Goal: Information Seeking & Learning: Learn about a topic

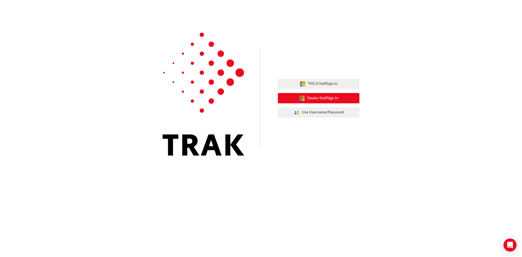
click at [314, 95] on button "Dealer Staff Sign In" at bounding box center [319, 98] width 82 height 10
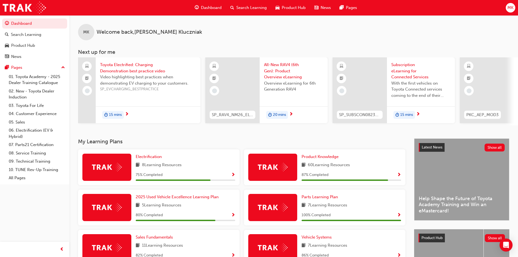
click at [327, 164] on span "60 Learning Resources" at bounding box center [329, 165] width 42 height 7
click at [328, 162] on div "Product Knowledge 60 Learning Resources 87 % Completed" at bounding box center [350, 167] width 99 height 27
click at [329, 154] on div "Product Knowledge 60 Learning Resources 87 % Completed" at bounding box center [324, 167] width 161 height 36
click at [330, 157] on span "Product Knowledge" at bounding box center [319, 156] width 37 height 5
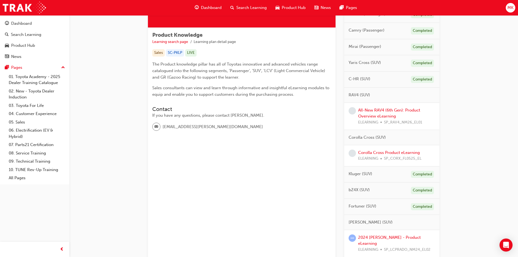
scroll to position [82, 0]
click at [398, 113] on div "All-New RAV4 (6th Gen): Product Overview eLearning ELEARNING SP_RAV4_NM26_EL01" at bounding box center [396, 117] width 77 height 18
click at [398, 109] on link "All-New RAV4 (6th Gen): Product Overview eLearning" at bounding box center [389, 113] width 62 height 11
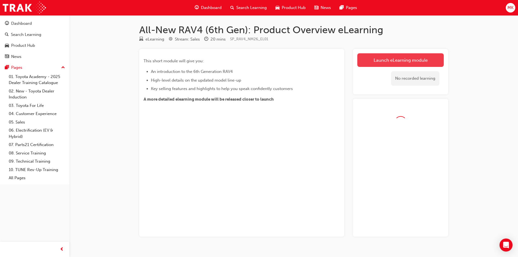
click at [360, 60] on link "Launch eLearning module" at bounding box center [400, 60] width 86 height 14
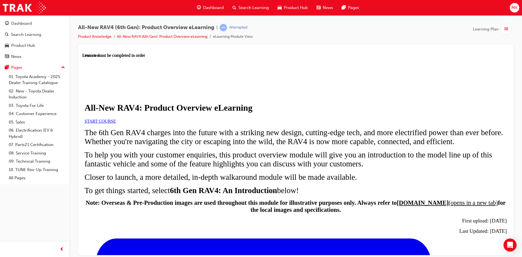
click at [116, 123] on link "START COURSE" at bounding box center [100, 120] width 31 height 5
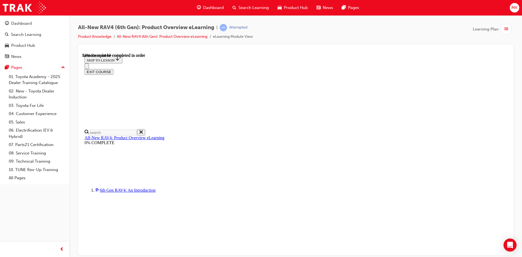
scroll to position [535, 0]
drag, startPoint x: 334, startPoint y: 91, endPoint x: 374, endPoint y: 89, distance: 40.0
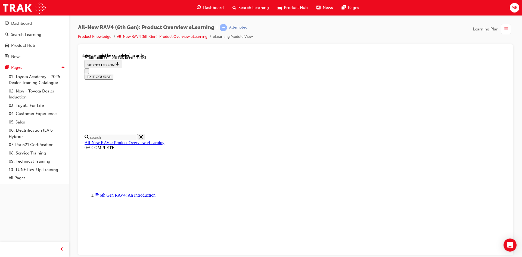
scroll to position [711, 0]
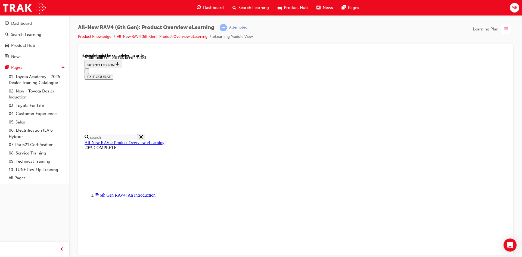
drag, startPoint x: 366, startPoint y: 147, endPoint x: 369, endPoint y: 143, distance: 4.6
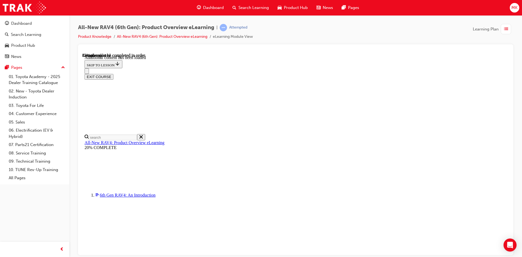
scroll to position [855, 0]
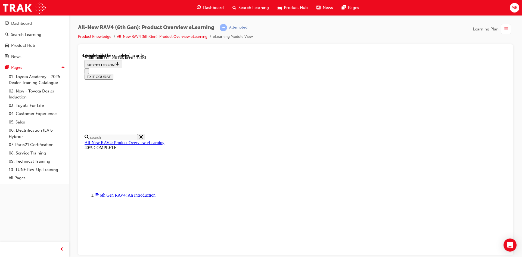
scroll to position [19, 0]
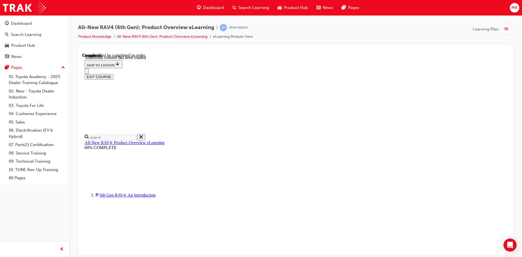
scroll to position [19, 0]
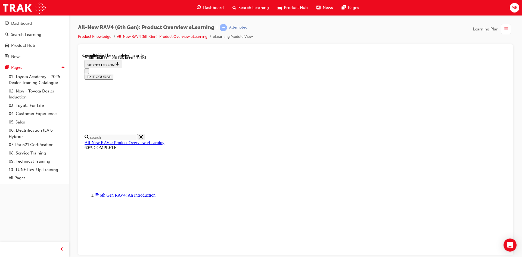
radio input "true"
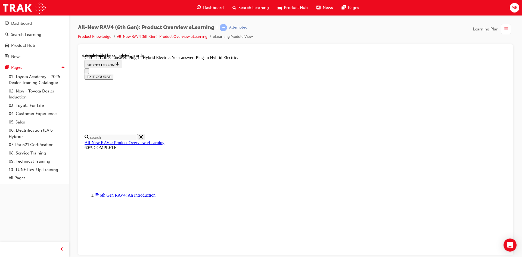
radio input "true"
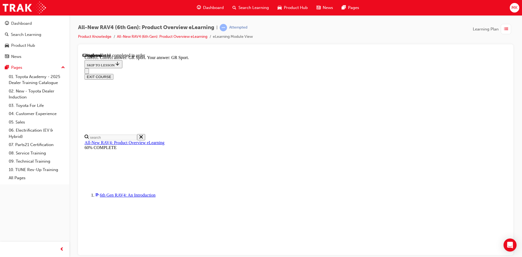
scroll to position [202, 0]
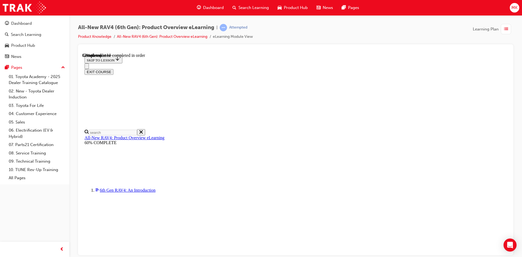
scroll to position [109, 0]
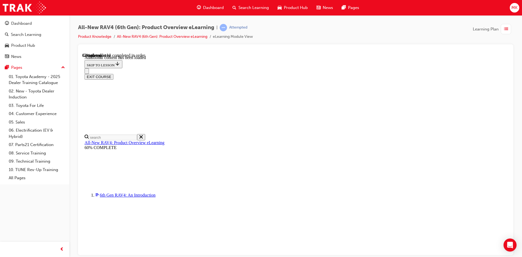
scroll to position [345, 0]
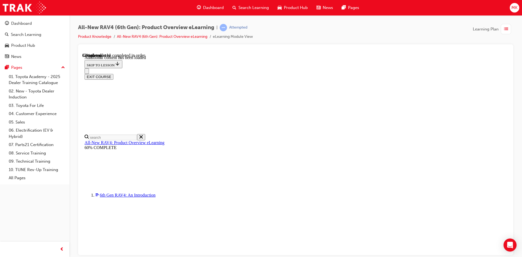
checkbox input "true"
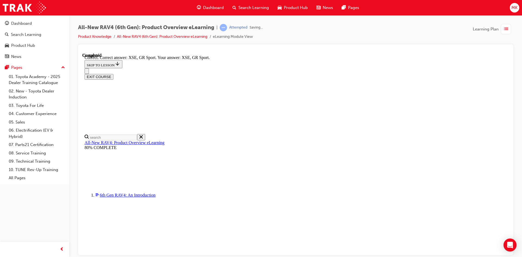
scroll to position [204, 0]
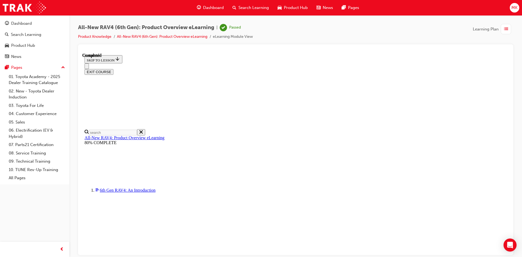
scroll to position [97, 0]
click at [113, 69] on button "EXIT COURSE" at bounding box center [99, 72] width 29 height 6
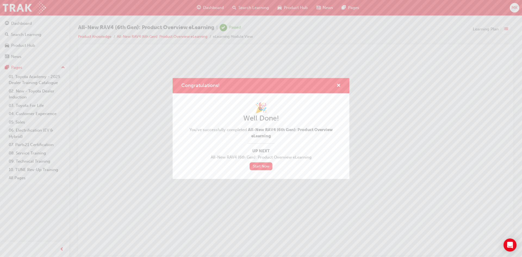
scroll to position [0, 0]
click at [338, 83] on span "cross-icon" at bounding box center [338, 85] width 4 height 5
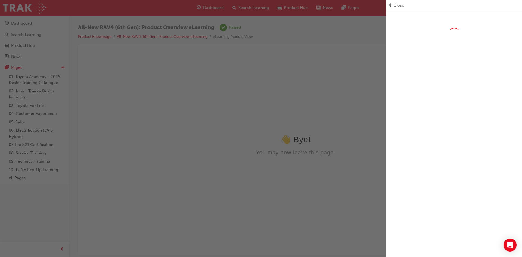
click at [335, 88] on div "button" at bounding box center [193, 128] width 386 height 257
